Goal: Information Seeking & Learning: Check status

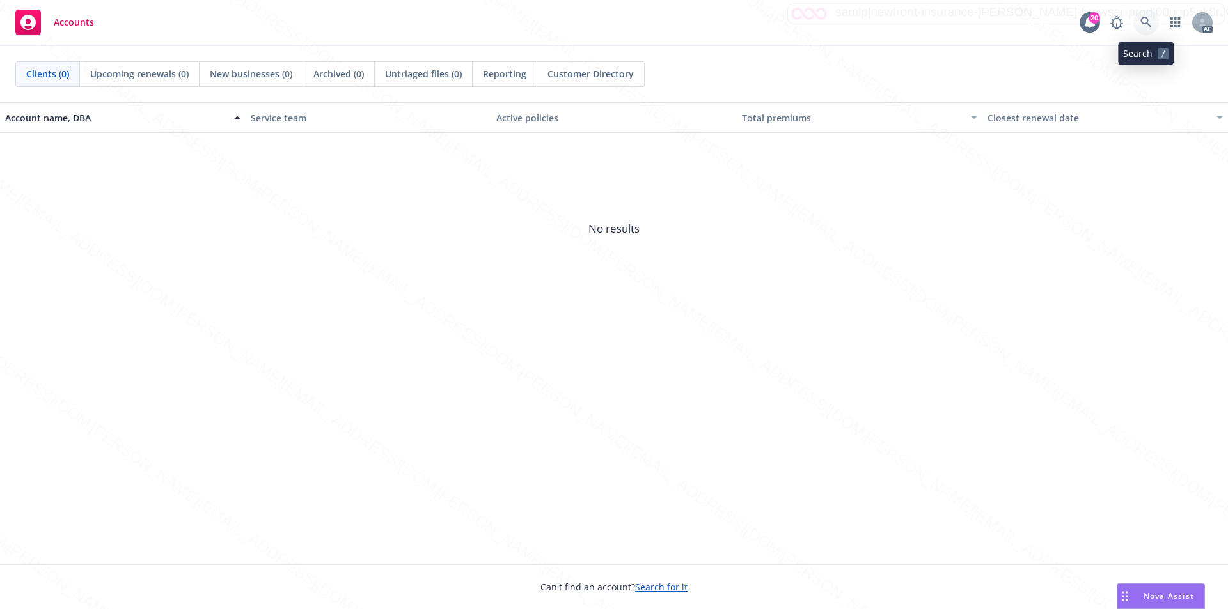
click at [1144, 19] on icon at bounding box center [1146, 23] width 12 height 12
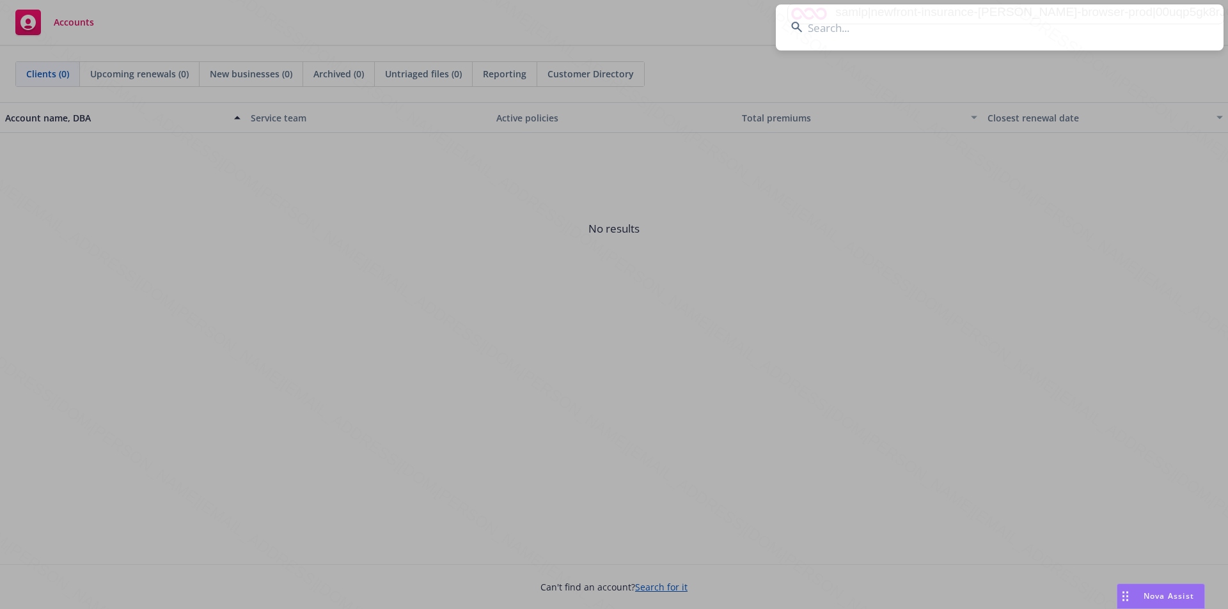
click at [854, 33] on input at bounding box center [1000, 27] width 448 height 46
type input "[PERSON_NAME]"
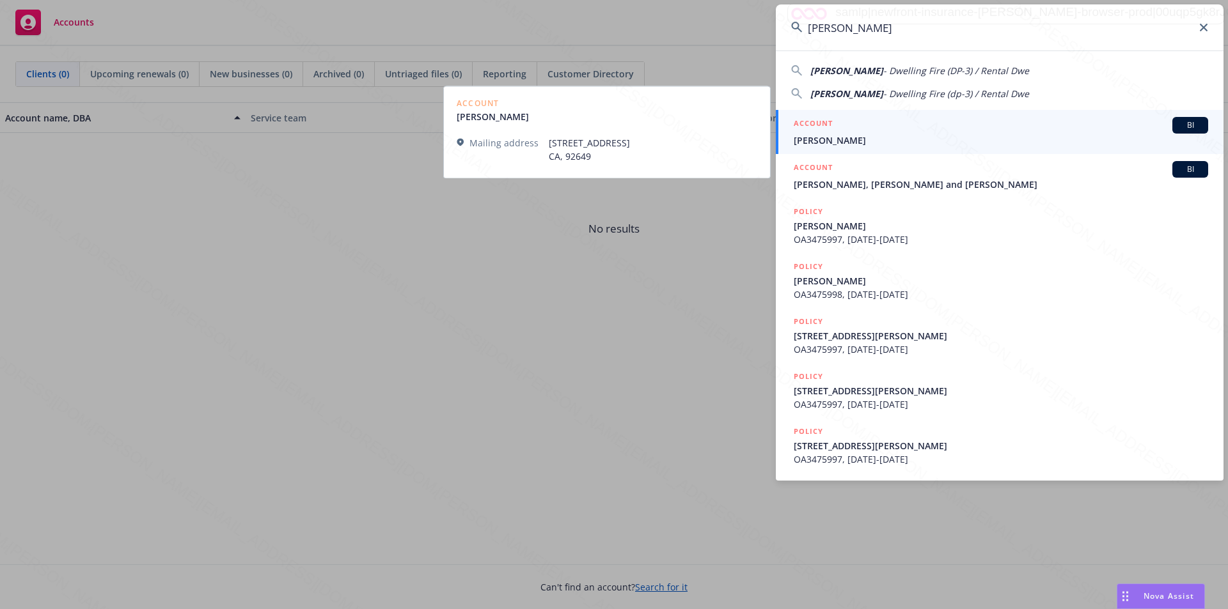
click at [818, 139] on span "[PERSON_NAME]" at bounding box center [1000, 140] width 414 height 13
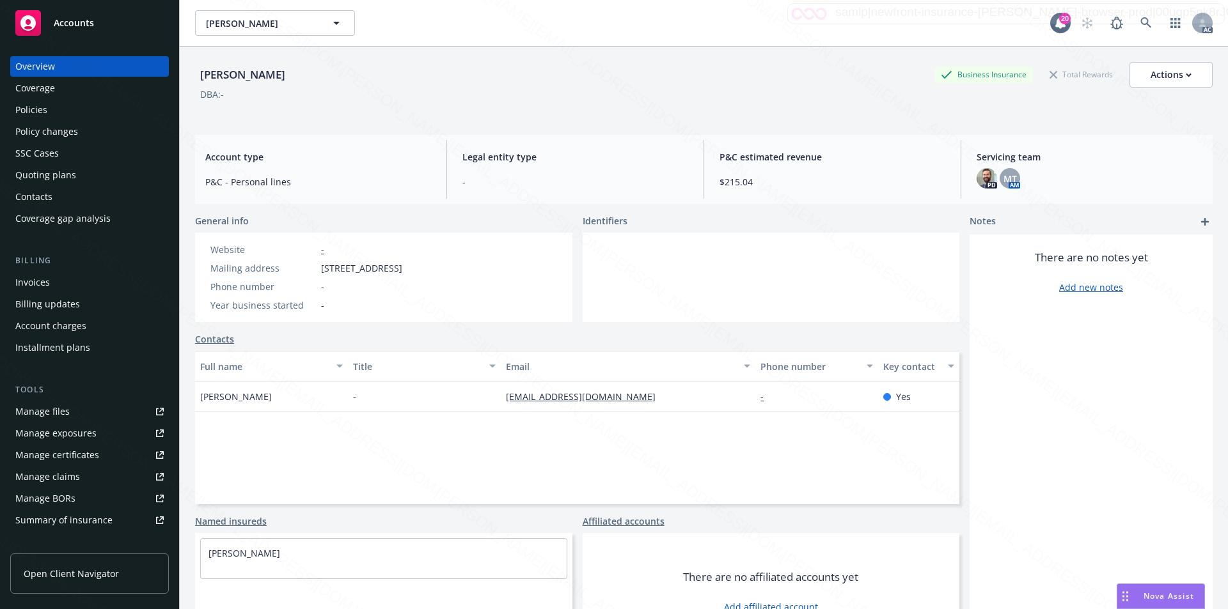
click at [42, 111] on div "Policies" at bounding box center [31, 110] width 32 height 20
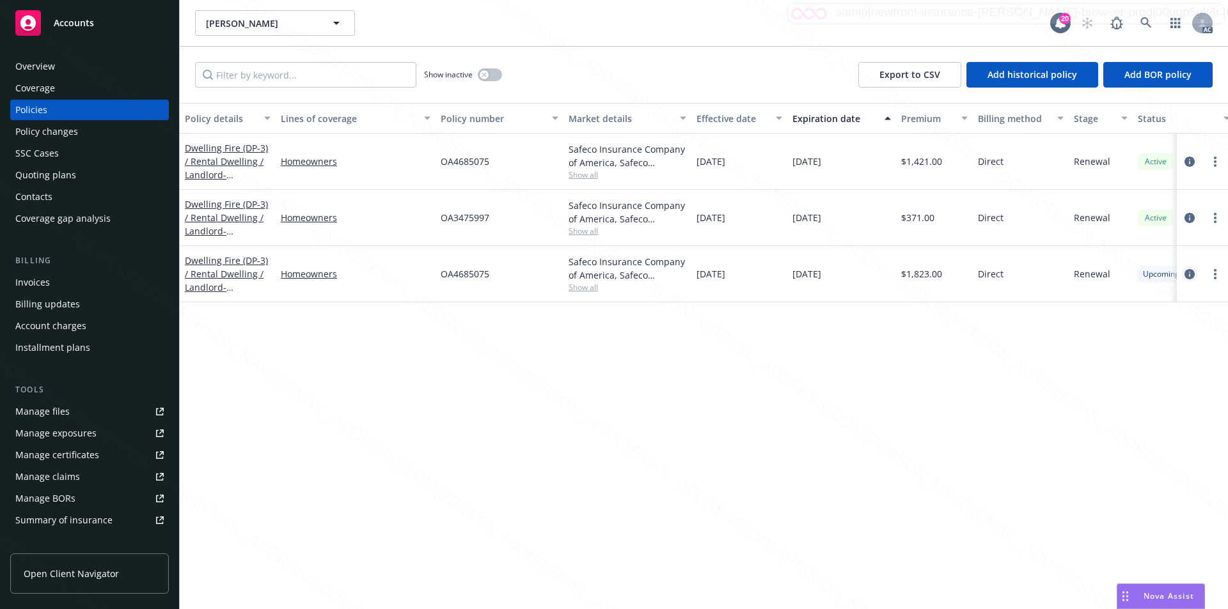
click at [1187, 273] on icon "circleInformation" at bounding box center [1189, 274] width 10 height 10
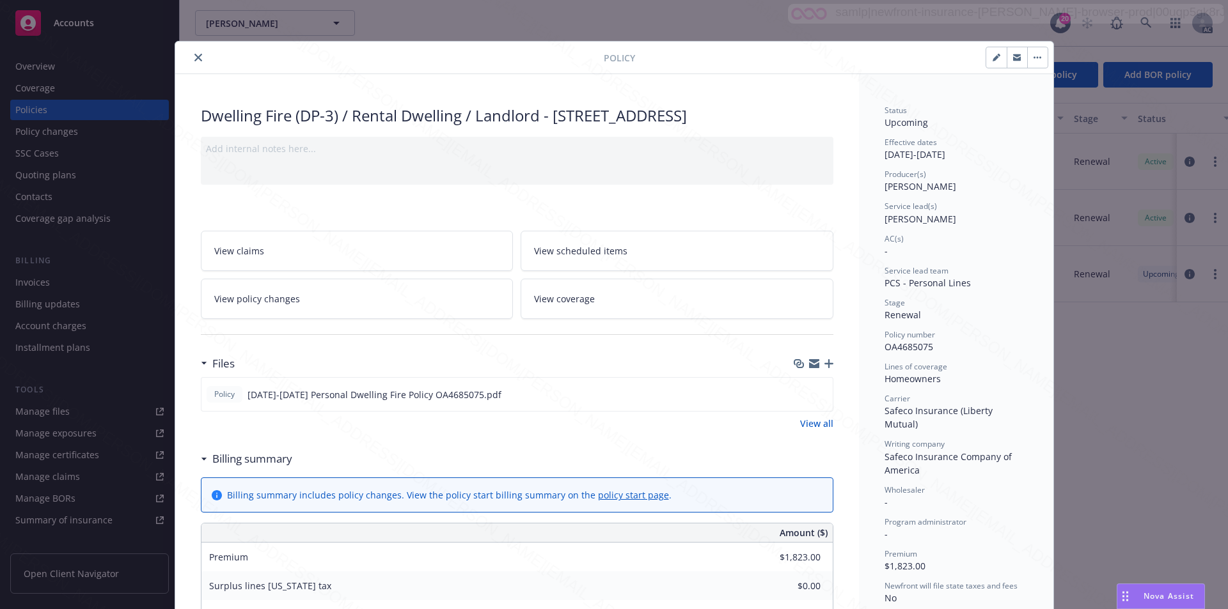
click at [625, 267] on link "View scheduled items" at bounding box center [676, 251] width 313 height 40
click at [593, 316] on link "View coverage" at bounding box center [676, 299] width 313 height 40
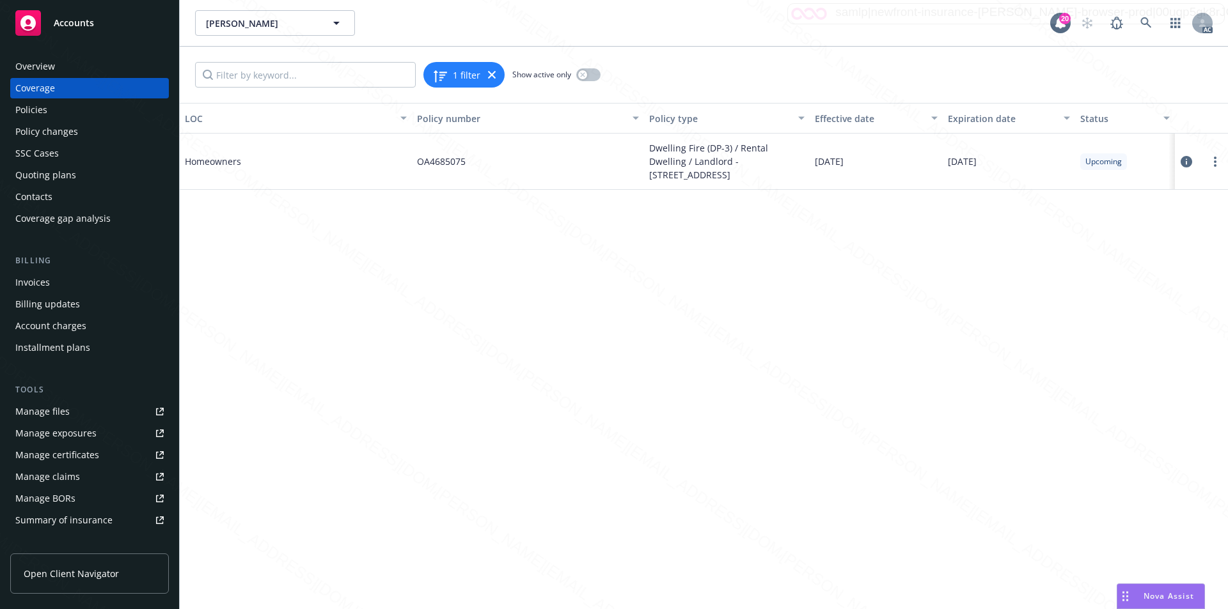
click at [1184, 168] on icon at bounding box center [1186, 162] width 12 height 12
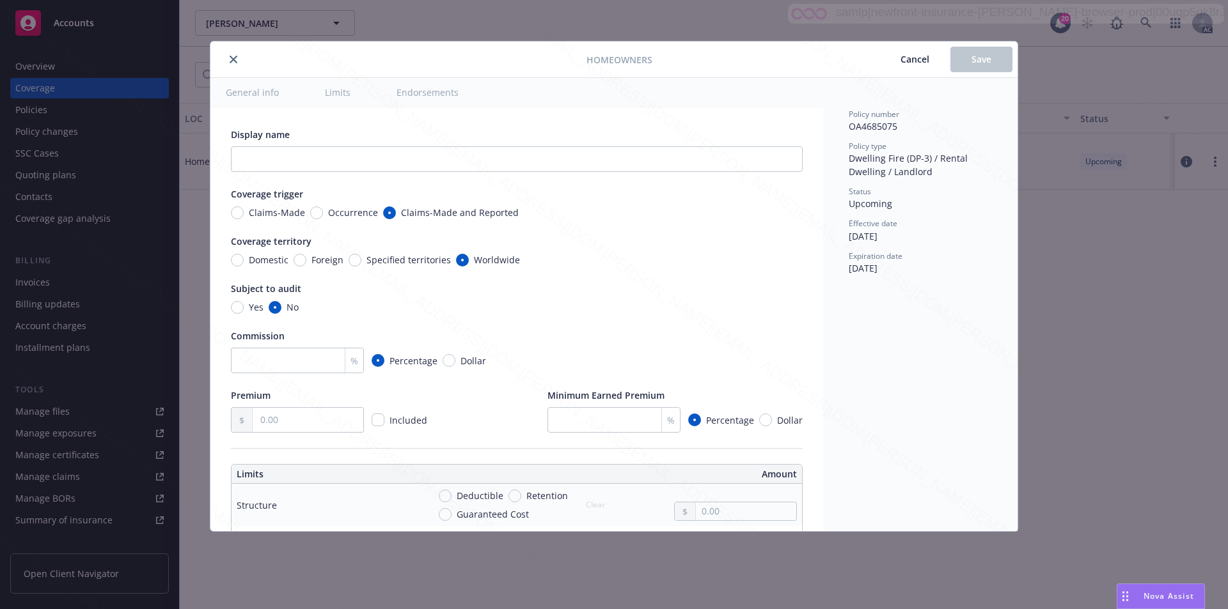
type textarea "x"
radio input "true"
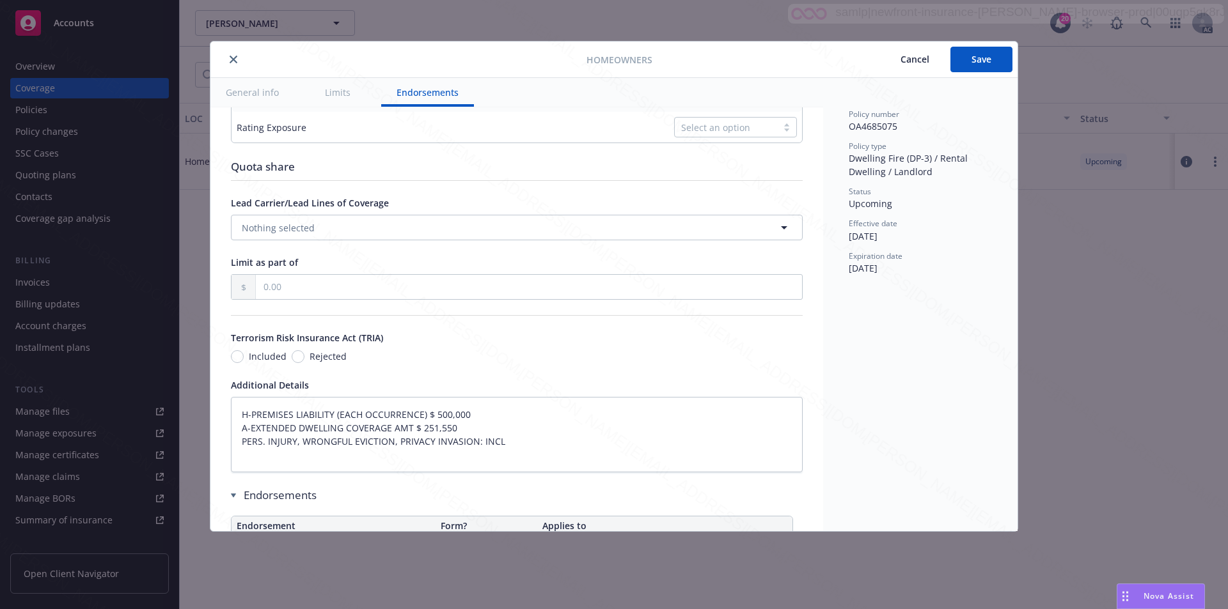
type textarea "x"
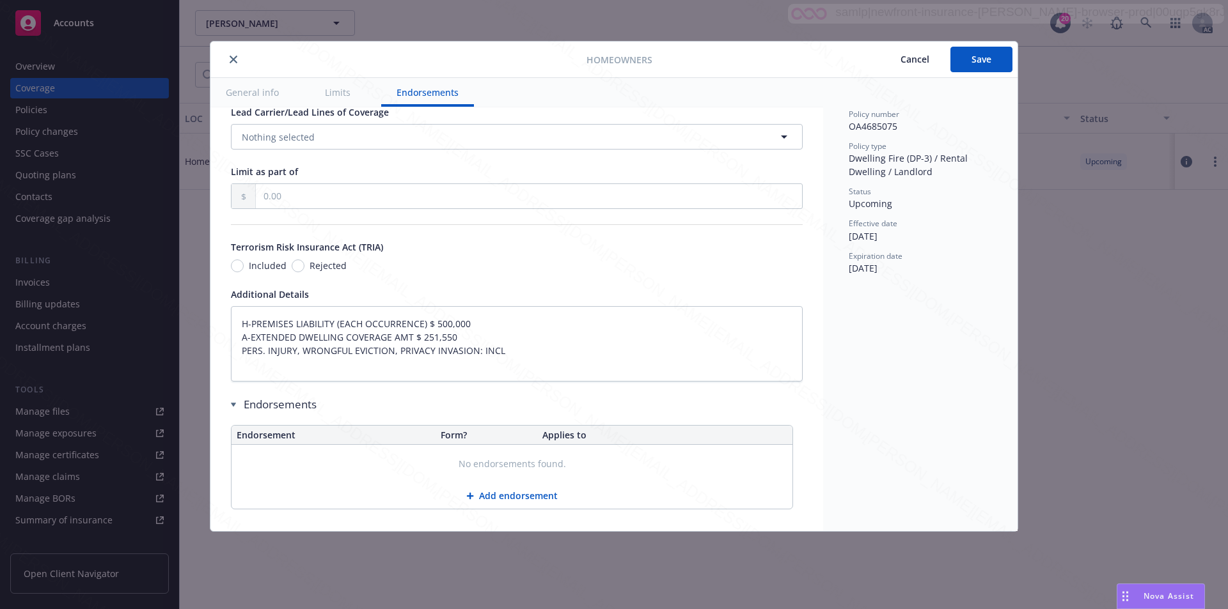
scroll to position [683, 0]
click at [234, 56] on icon "close" at bounding box center [234, 60] width 8 height 8
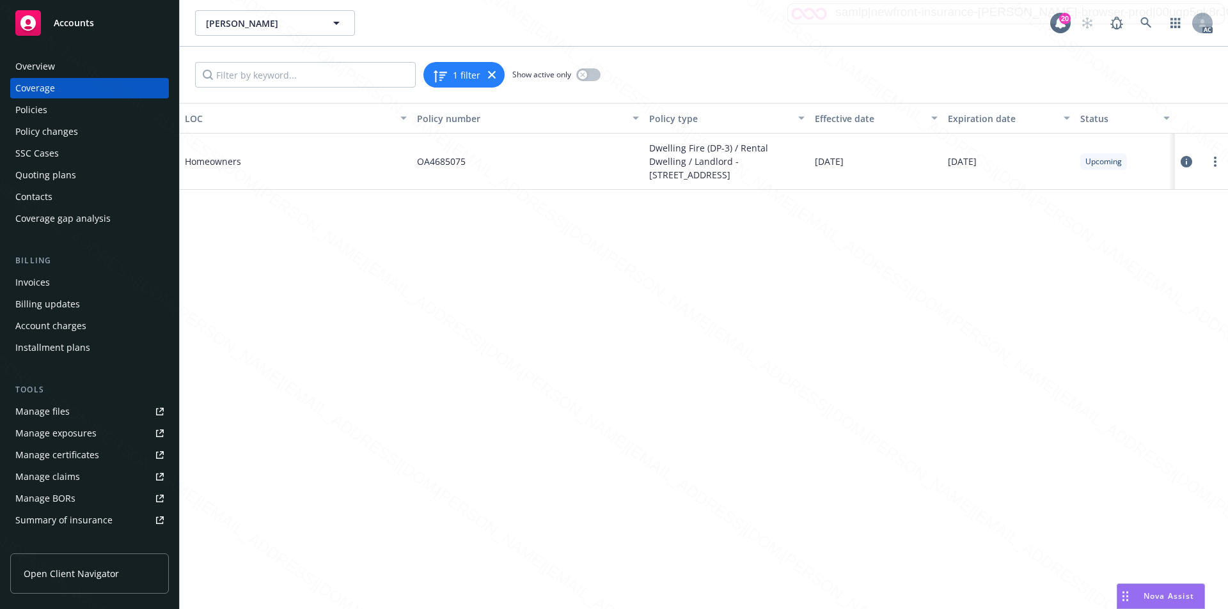
click at [86, 20] on span "Accounts" at bounding box center [74, 23] width 40 height 10
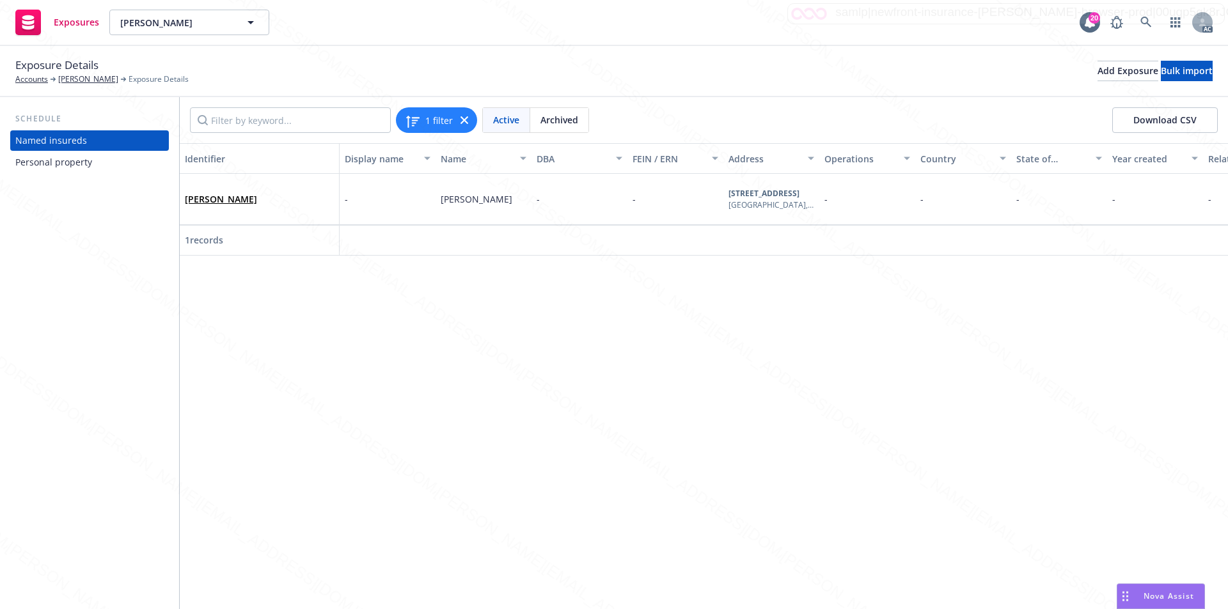
click at [49, 160] on div "Personal property" at bounding box center [53, 162] width 77 height 20
